Goal: Ask a question: Seek information or help from site administrators or community

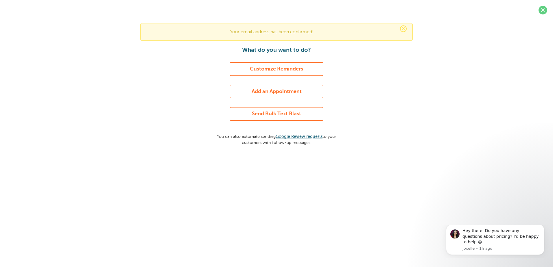
click at [281, 90] on link "Add an Appointment" at bounding box center [277, 92] width 94 height 14
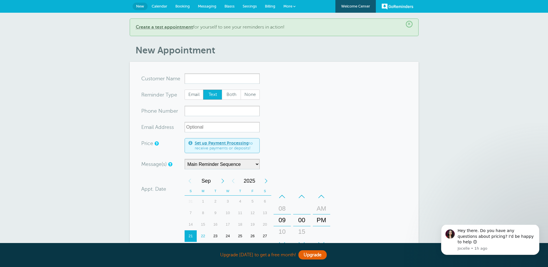
click at [242, 78] on input "x-no-autofill" at bounding box center [222, 78] width 75 height 10
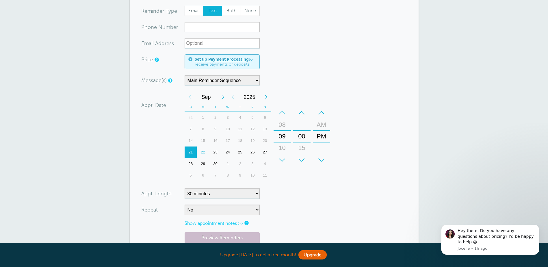
scroll to position [87, 0]
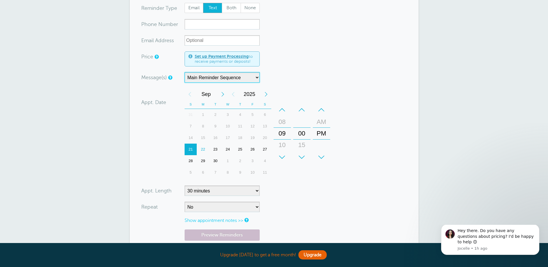
click at [241, 77] on select "Main Reminder Sequence" at bounding box center [222, 77] width 75 height 10
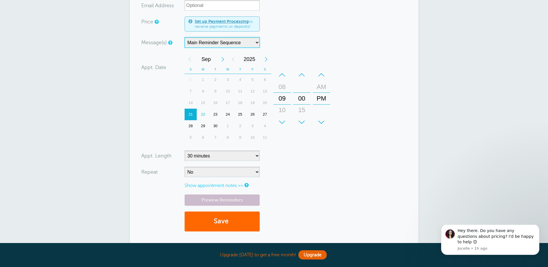
scroll to position [173, 0]
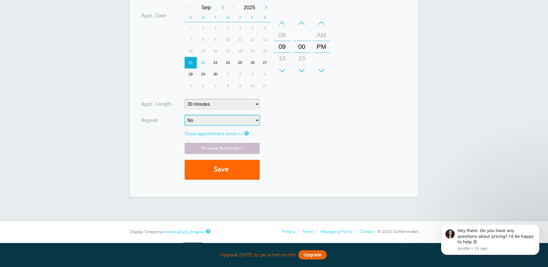
click at [236, 120] on select "No Daily Weekly Every 2 weeks Every 3 weeks Every 4 weeks Monthly Every 5 weeks…" at bounding box center [222, 120] width 75 height 10
drag, startPoint x: 314, startPoint y: 141, endPoint x: 369, endPoint y: 136, distance: 55.4
click at [313, 141] on form "You are creating a new customer. To use an existing customer select one from th…" at bounding box center [274, 43] width 266 height 286
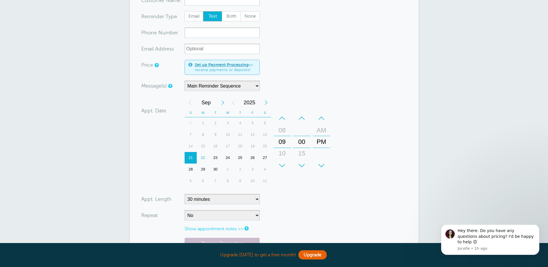
scroll to position [0, 0]
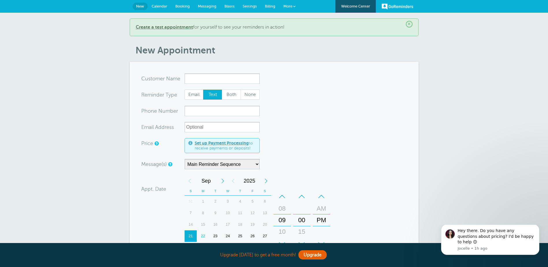
click at [187, 6] on span "Booking" at bounding box center [182, 6] width 14 height 4
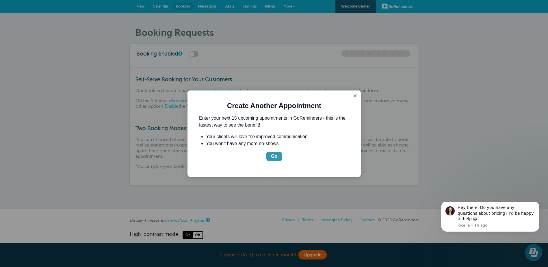
click at [278, 154] on button "Go" at bounding box center [275, 156] width 16 height 9
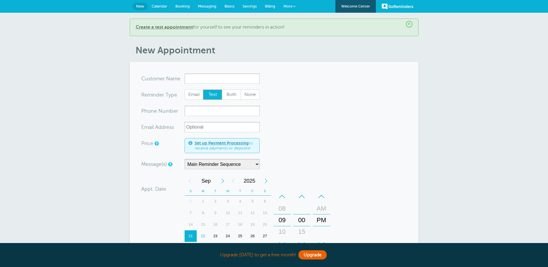
click at [162, 8] on span "Calendar" at bounding box center [160, 6] width 16 height 4
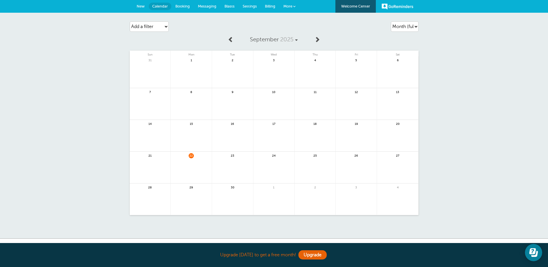
click at [379, 69] on link at bounding box center [397, 75] width 41 height 25
click at [291, 6] on span "More" at bounding box center [288, 6] width 9 height 4
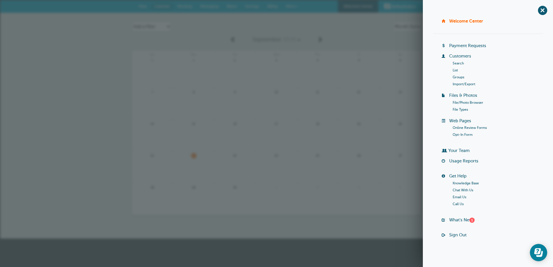
click at [460, 184] on link "Knowledge Base" at bounding box center [465, 183] width 26 height 4
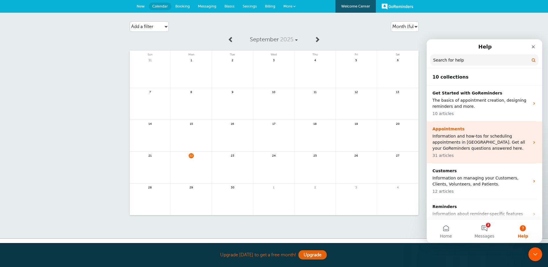
click at [453, 148] on p "Information and how-tos for scheduling appointments in GoReminders. Get all you…" at bounding box center [481, 142] width 97 height 18
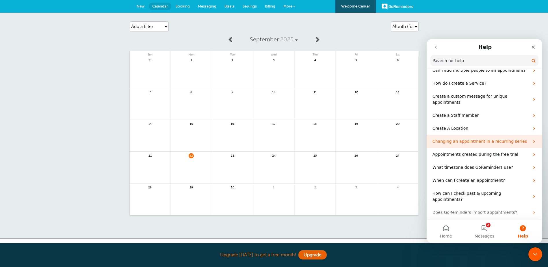
scroll to position [145, 0]
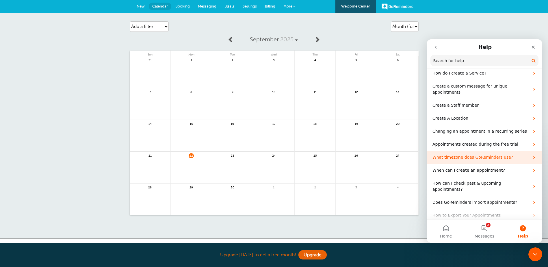
click at [532, 155] on icon "Intercom messenger" at bounding box center [534, 157] width 5 height 5
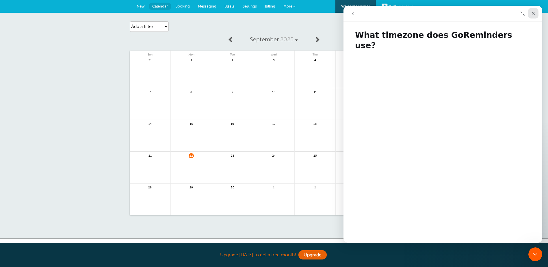
click at [535, 10] on div "Close" at bounding box center [533, 13] width 10 height 10
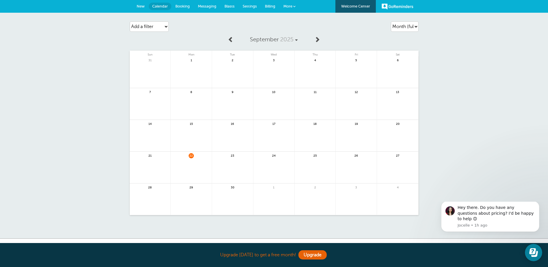
scroll to position [0, 0]
click at [286, 3] on link "More" at bounding box center [290, 6] width 20 height 13
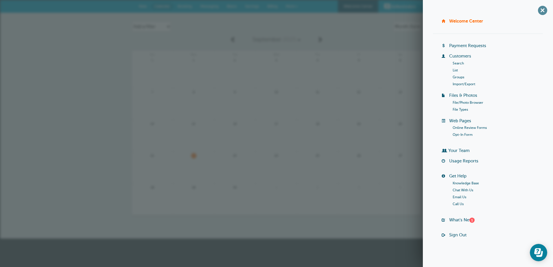
click at [537, 8] on span "+" at bounding box center [542, 10] width 13 height 13
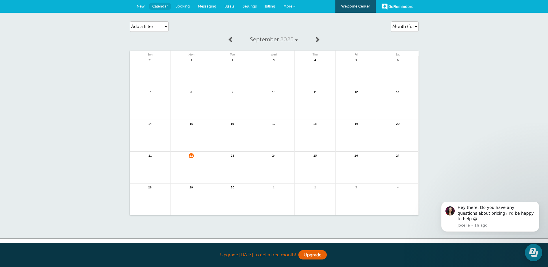
click at [251, 8] on span "Settings" at bounding box center [250, 6] width 14 height 4
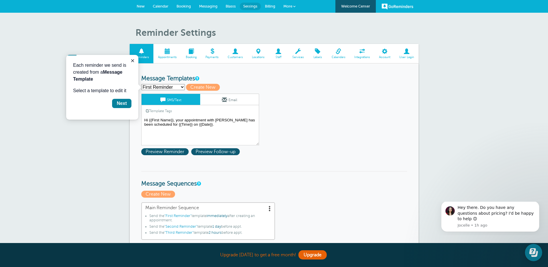
drag, startPoint x: 123, startPoint y: 102, endPoint x: 138, endPoint y: 97, distance: 15.8
click at [123, 102] on div "Next" at bounding box center [122, 103] width 10 height 7
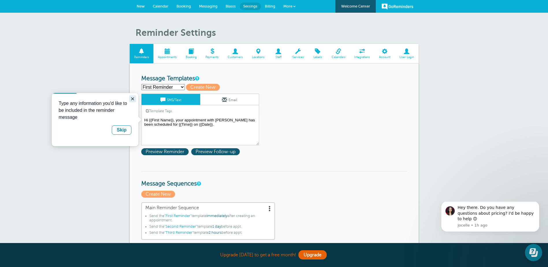
drag, startPoint x: 135, startPoint y: 99, endPoint x: 136, endPoint y: 104, distance: 4.7
click at [135, 99] on button "Close guide" at bounding box center [132, 98] width 7 height 7
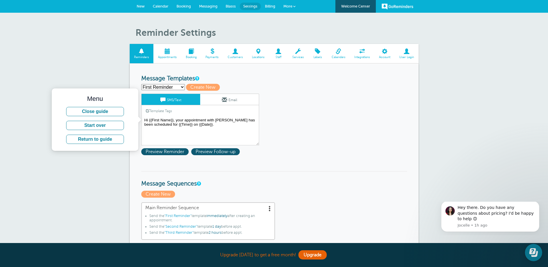
drag, startPoint x: 299, startPoint y: 123, endPoint x: 279, endPoint y: 112, distance: 23.4
click at [162, 51] on span at bounding box center [168, 51] width 28 height 5
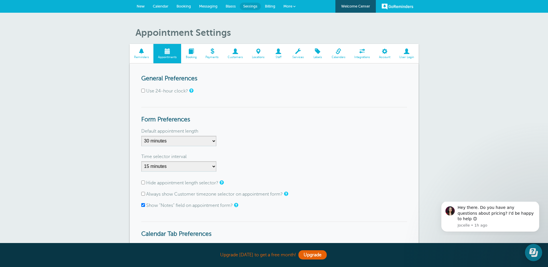
click at [192, 52] on span at bounding box center [191, 51] width 20 height 5
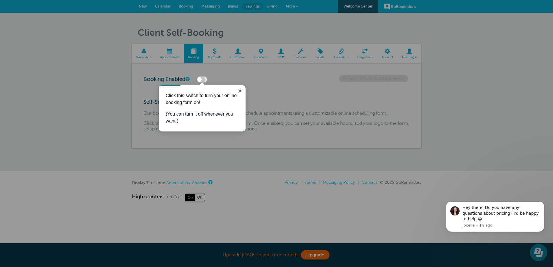
click at [206, 79] on label at bounding box center [201, 80] width 10 height 6
click at [0, 0] on input "checkbox" at bounding box center [0, 0] width 0 height 0
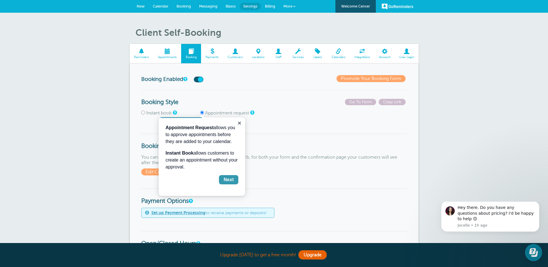
click at [235, 180] on button "Next" at bounding box center [228, 179] width 19 height 9
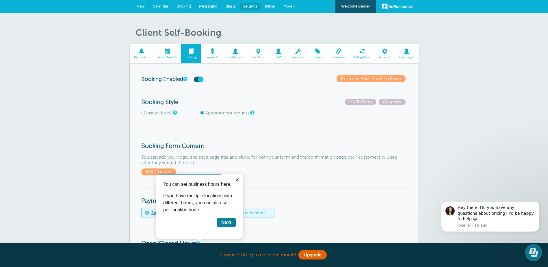
click at [247, 157] on p "You can add your logo, and set a page title and blurb, for both your form and t…" at bounding box center [274, 165] width 266 height 21
click at [162, 170] on span "Edit Content" at bounding box center [158, 172] width 35 height 7
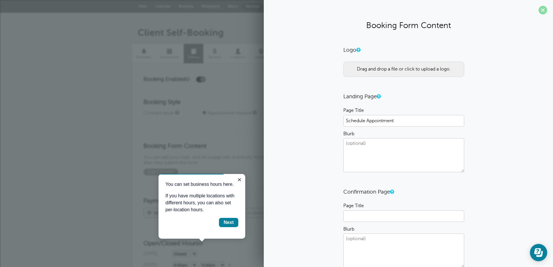
click at [539, 9] on span at bounding box center [542, 10] width 9 height 9
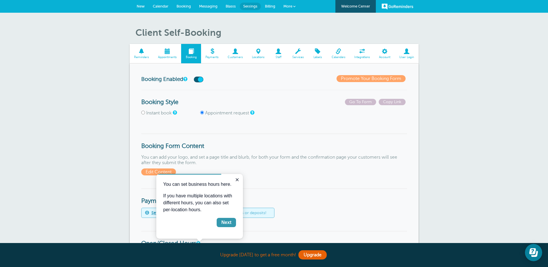
click at [227, 220] on div "Next" at bounding box center [226, 222] width 10 height 7
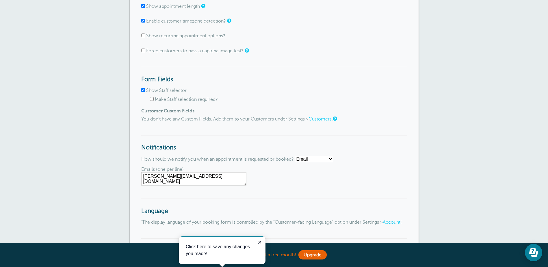
scroll to position [499, 0]
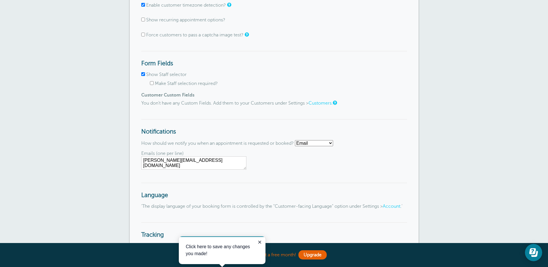
click at [325, 144] on select "Email SMS No notifications" at bounding box center [314, 143] width 38 height 6
select select "sms"
click at [297, 140] on select "Email SMS No notifications" at bounding box center [314, 143] width 38 height 6
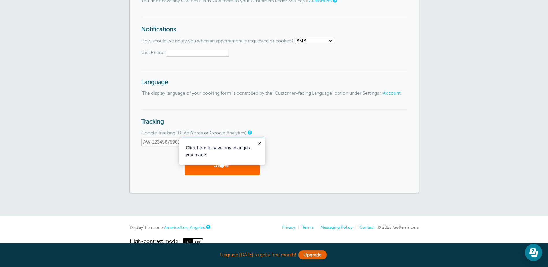
scroll to position [573, 0]
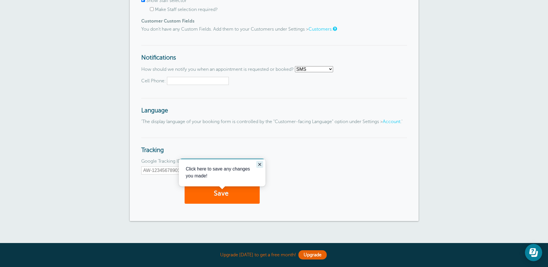
click at [260, 162] on icon "Close guide" at bounding box center [260, 164] width 5 height 5
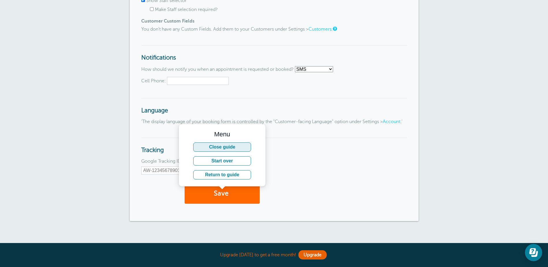
click at [235, 145] on button "Close guide" at bounding box center [222, 147] width 58 height 9
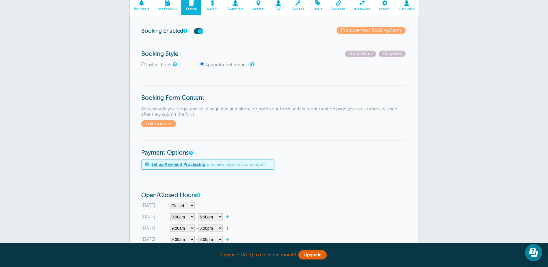
scroll to position [0, 0]
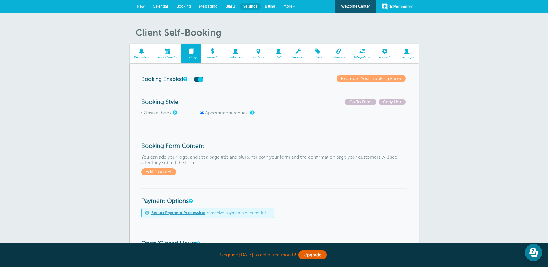
click at [154, 114] on label "Instant book" at bounding box center [158, 112] width 25 height 5
click at [145, 114] on input "Instant book" at bounding box center [143, 113] width 4 height 4
radio input "true"
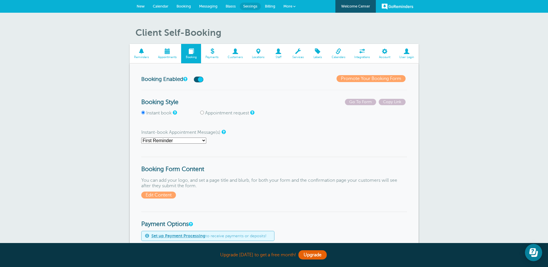
click at [232, 112] on label "Appointment request" at bounding box center [227, 112] width 44 height 5
click at [204, 112] on input "Appointment request" at bounding box center [202, 113] width 4 height 4
radio input "true"
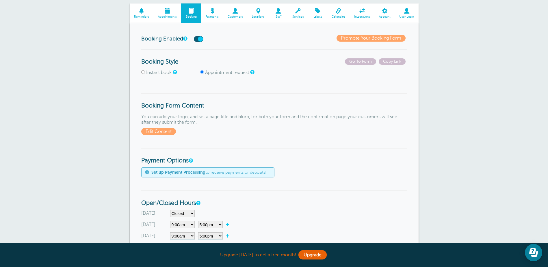
scroll to position [24, 0]
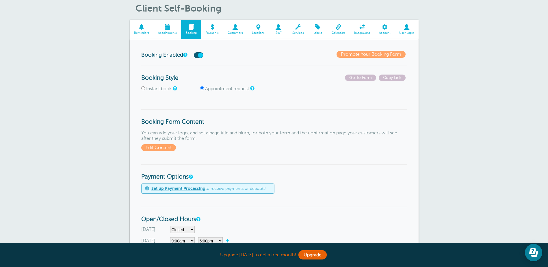
click at [382, 54] on link "Promote Your Booking Form" at bounding box center [371, 54] width 69 height 7
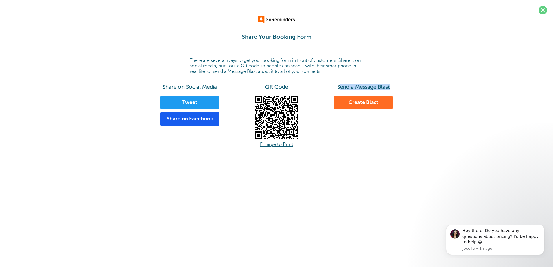
drag, startPoint x: 341, startPoint y: 86, endPoint x: 393, endPoint y: 88, distance: 52.4
click at [393, 88] on h3 "Send a Message Blast" at bounding box center [363, 87] width 87 height 6
click at [360, 178] on html "Share Your Booking Form There are several ways to get your booking form in fron…" at bounding box center [276, 89] width 553 height 178
click at [359, 99] on link "Create Blast" at bounding box center [363, 103] width 59 height 14
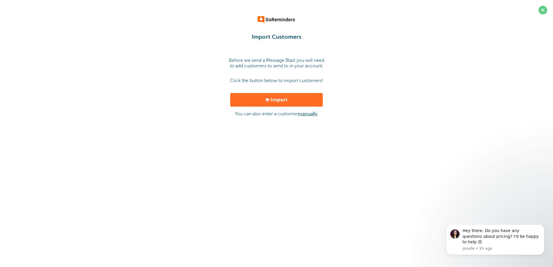
click at [308, 112] on link "manually" at bounding box center [307, 113] width 19 height 5
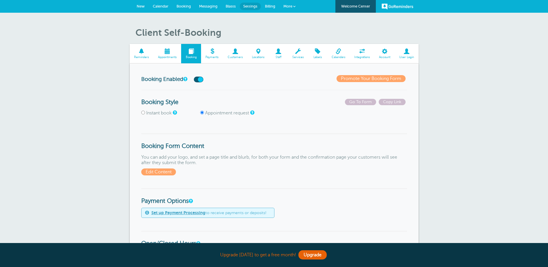
select select "sms"
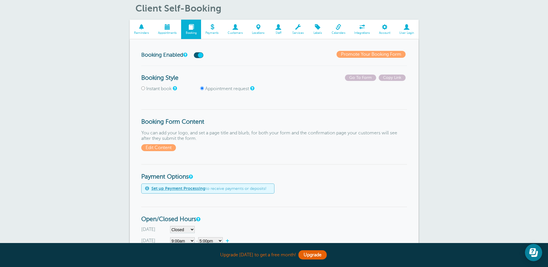
click at [387, 25] on span at bounding box center [385, 26] width 20 height 5
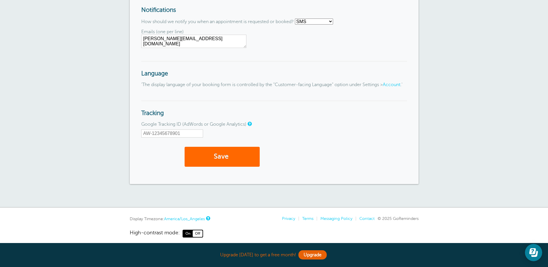
scroll to position [631, 0]
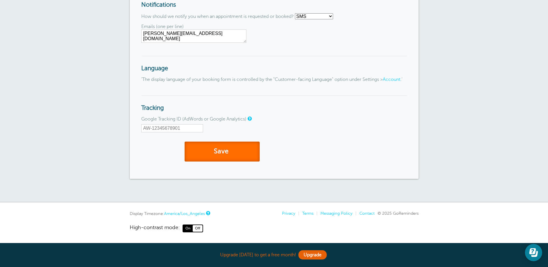
click at [237, 143] on button "Save" at bounding box center [222, 152] width 75 height 20
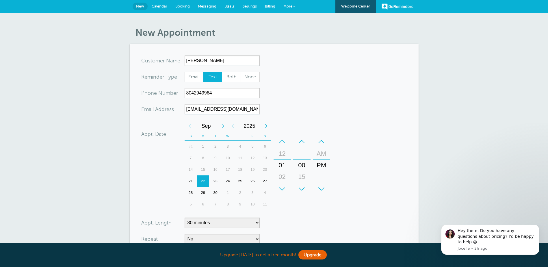
click at [272, 5] on span "Billing" at bounding box center [270, 6] width 10 height 4
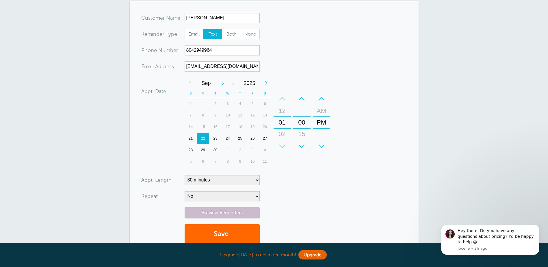
scroll to position [125, 0]
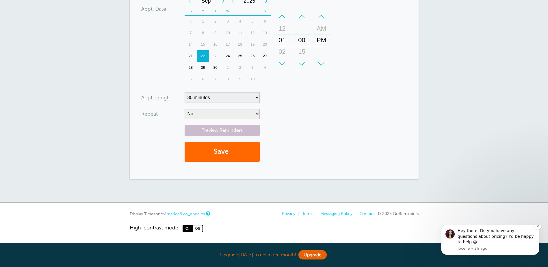
click at [477, 241] on div "Hey there. Do you have any questions about pricing? I'd be happy to help 😊" at bounding box center [496, 236] width 77 height 17
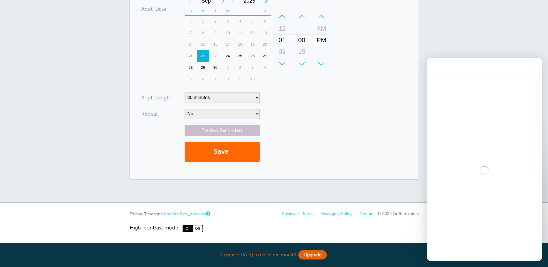
scroll to position [0, 0]
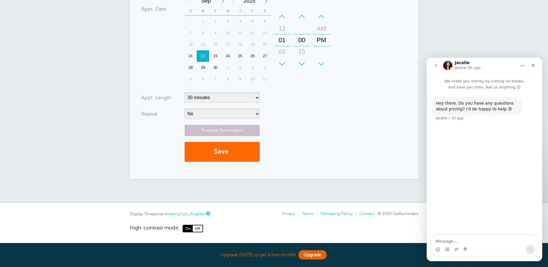
click at [470, 241] on textarea "Message…" at bounding box center [485, 240] width 106 height 10
type textarea "Is this similar to Calendly?"
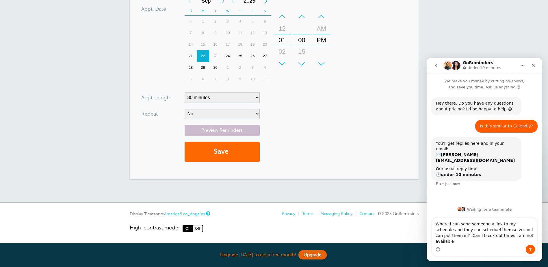
type textarea "Where i can send someone a link to my schedule and they can scheduel themselves…"
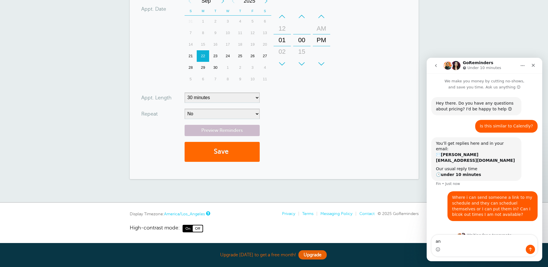
type textarea "a"
drag, startPoint x: 404, startPoint y: 202, endPoint x: 421, endPoint y: 194, distance: 18.7
click at [404, 201] on div "New Appointment You are creating a new customer. To use an existing customer se…" at bounding box center [274, 45] width 548 height 315
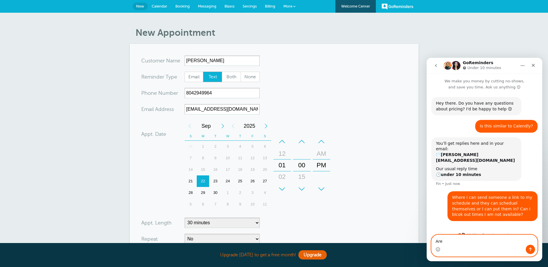
click at [491, 243] on textarea "Are" at bounding box center [485, 240] width 106 height 10
drag, startPoint x: 457, startPoint y: 243, endPoint x: 845, endPoint y: 297, distance: 392.1
click at [427, 239] on html "GoReminders Under 10 minutes We make you money by cutting no-shows, and save yo…" at bounding box center [485, 160] width 116 height 204
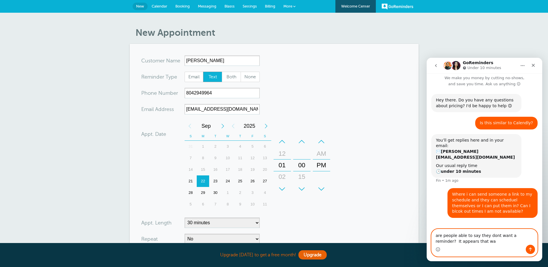
type textarea "are people able to say they dont want a reminder? It appears that way"
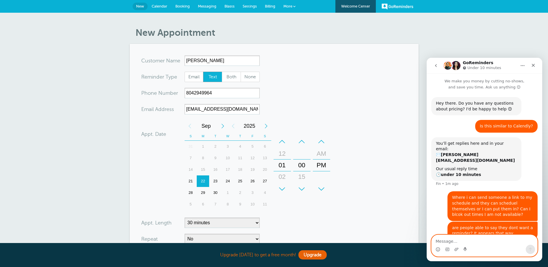
scroll to position [16, 0]
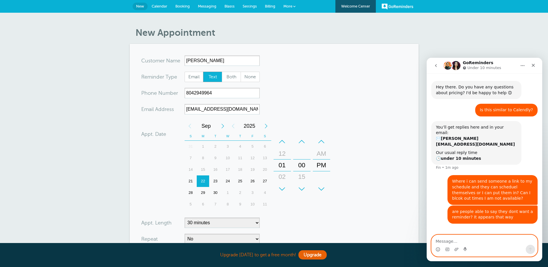
click at [492, 241] on textarea "Message…" at bounding box center [485, 240] width 106 height 10
type textarea "Or is that up to my control?"
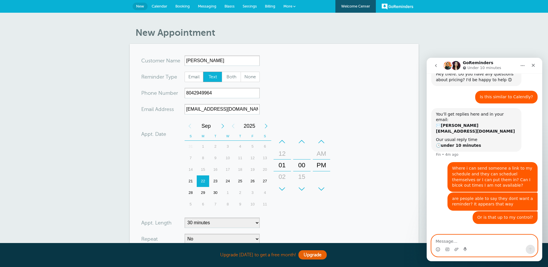
click at [493, 242] on textarea "Message…" at bounding box center [485, 240] width 106 height 10
click at [487, 242] on textarea "Message…" at bounding box center [485, 240] width 106 height 10
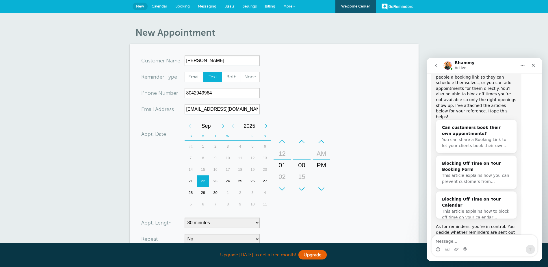
scroll to position [219, 0]
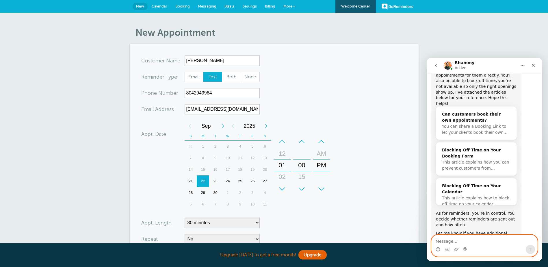
click at [470, 239] on textarea "Message…" at bounding box center [485, 240] width 106 height 10
type textarea "thanks"
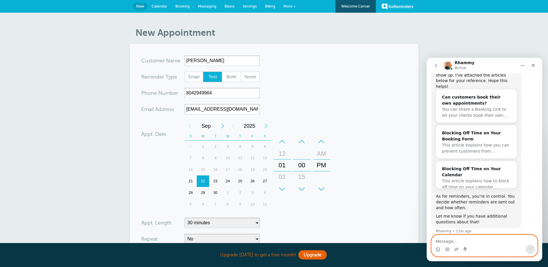
scroll to position [236, 0]
